Goal: Task Accomplishment & Management: Use online tool/utility

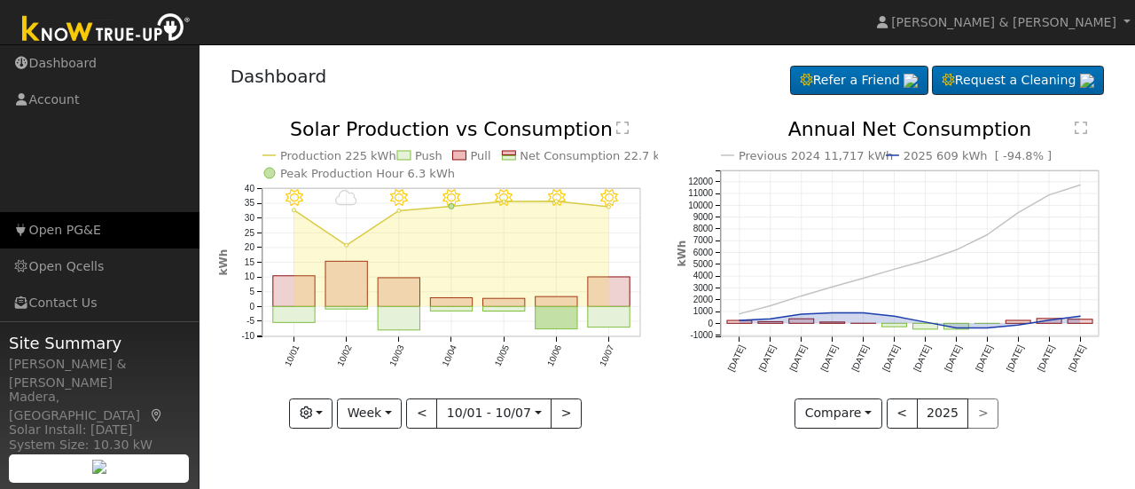
click at [63, 235] on link "Open PG&E" at bounding box center [100, 230] width 200 height 36
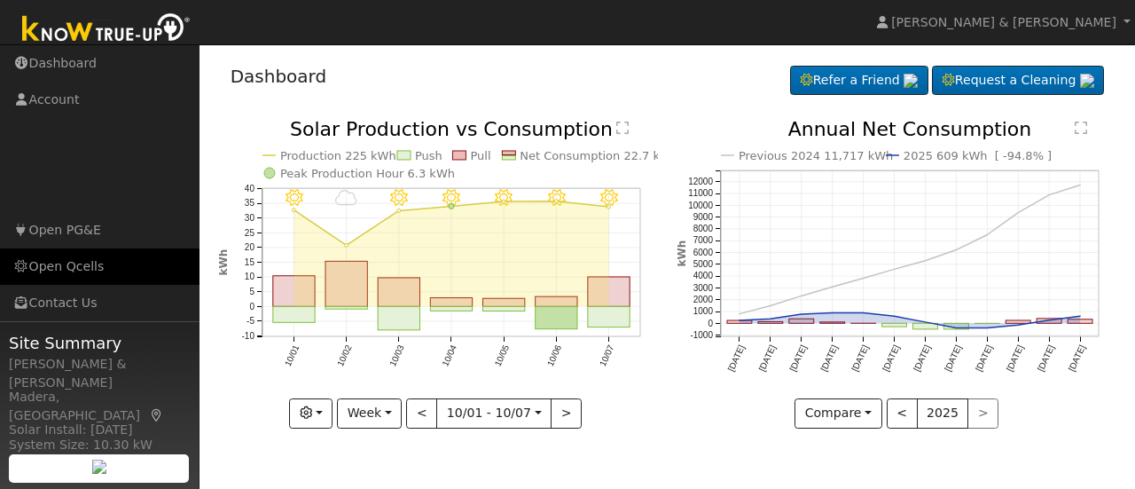
click at [78, 272] on link "Open Qcells" at bounding box center [100, 266] width 200 height 36
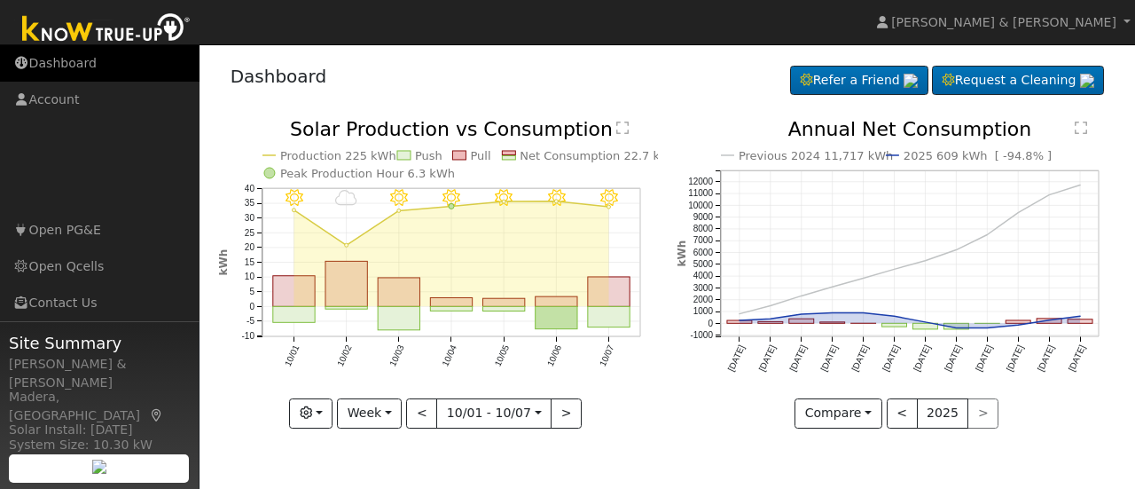
click at [83, 62] on link "Dashboard" at bounding box center [100, 63] width 200 height 36
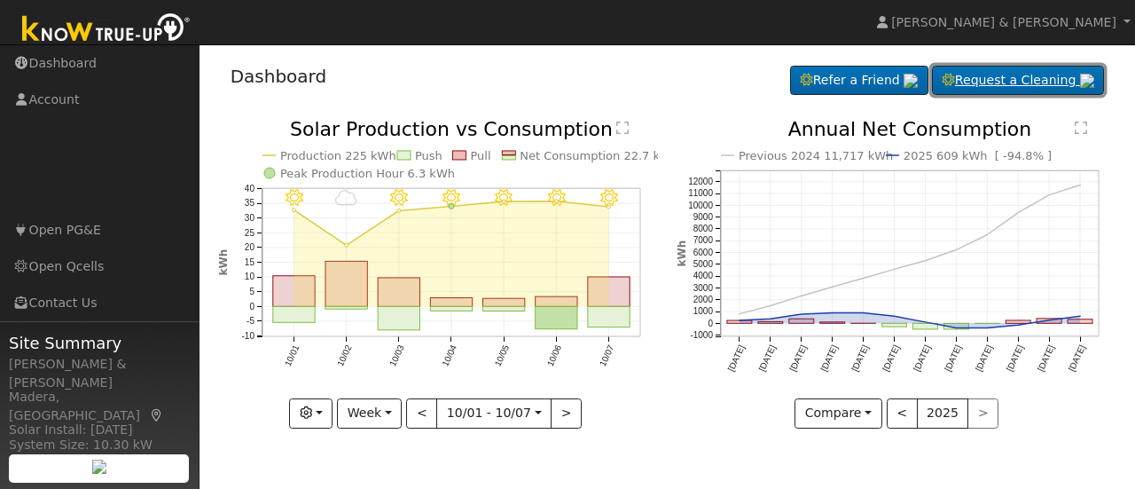
click at [953, 79] on link "Request a Cleaning" at bounding box center [1018, 81] width 172 height 30
